Goal: Information Seeking & Learning: Learn about a topic

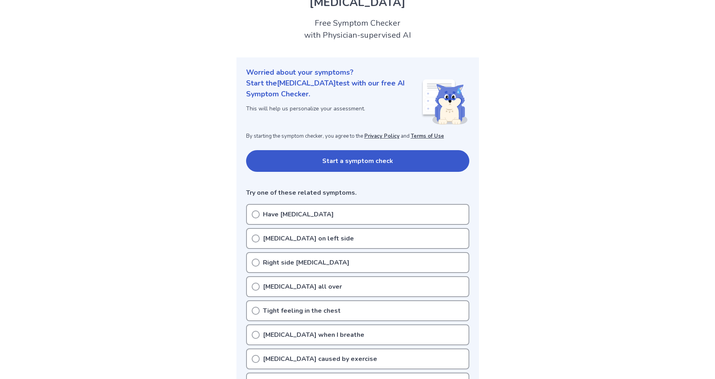
scroll to position [39, 0]
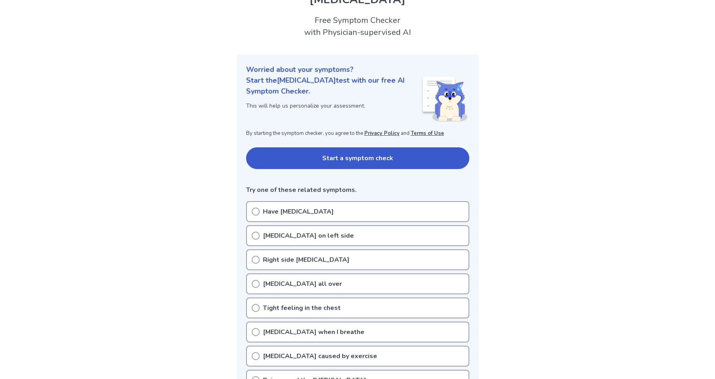
click at [282, 258] on p "Right side [MEDICAL_DATA]" at bounding box center [306, 260] width 87 height 10
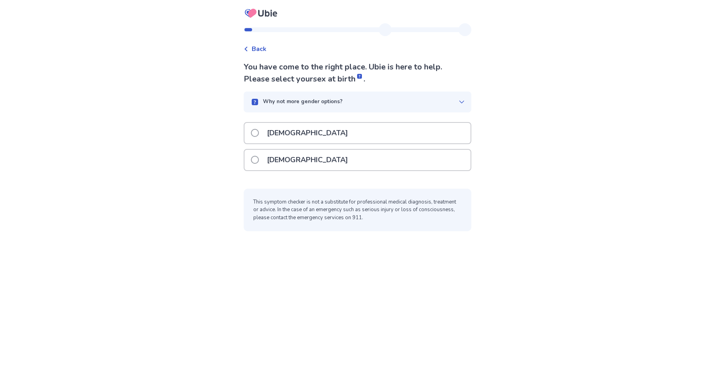
click at [275, 135] on p "[DEMOGRAPHIC_DATA]" at bounding box center [307, 133] width 91 height 20
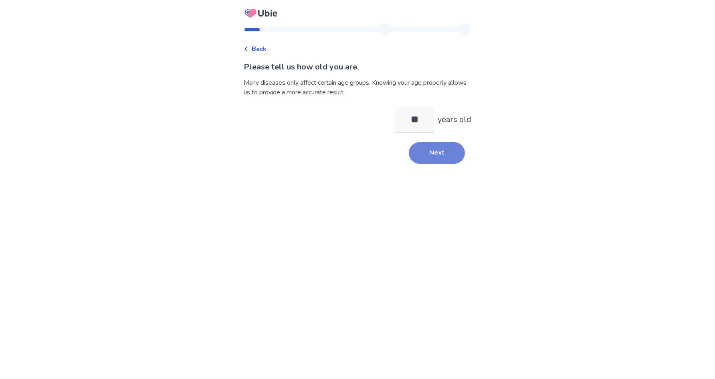
type input "**"
click at [433, 152] on button "Next" at bounding box center [437, 153] width 56 height 22
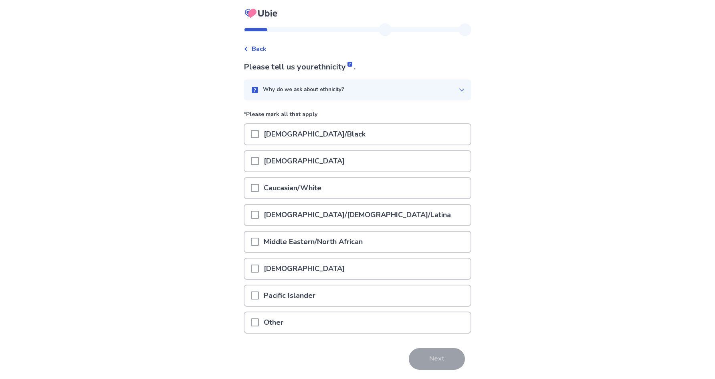
click at [289, 187] on p "Caucasian/White" at bounding box center [292, 188] width 67 height 20
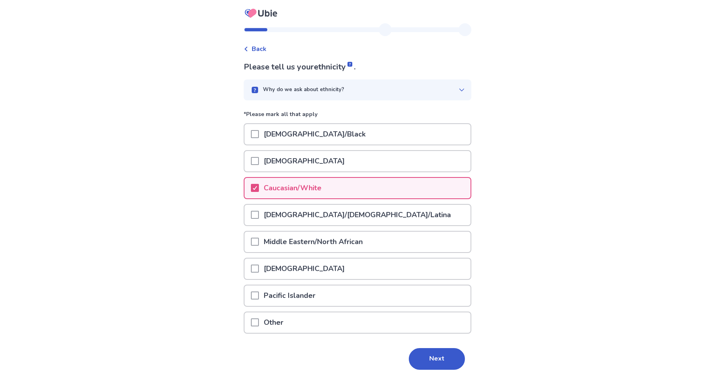
click at [446, 371] on div "Please tell us your ethnicity . Why do we ask about ethnicity? *Please mark all…" at bounding box center [358, 226] width 228 height 331
click at [440, 361] on button "Next" at bounding box center [437, 359] width 56 height 22
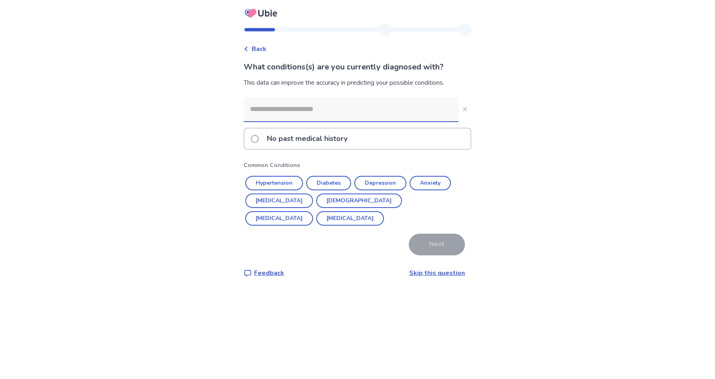
click at [348, 138] on p "No past medical history" at bounding box center [307, 138] width 90 height 20
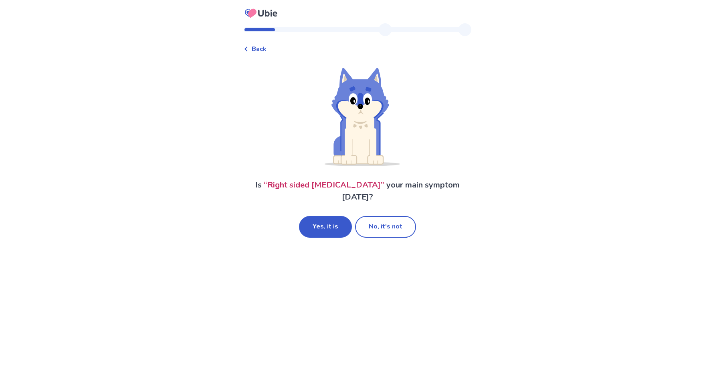
click at [267, 49] on span "Back" at bounding box center [259, 49] width 15 height 10
